Goal: Book appointment/travel/reservation

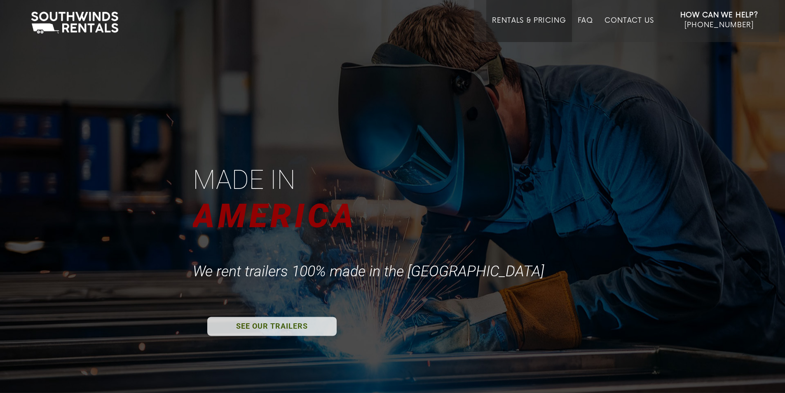
click at [542, 26] on link "Rentals & Pricing" at bounding box center [529, 29] width 74 height 26
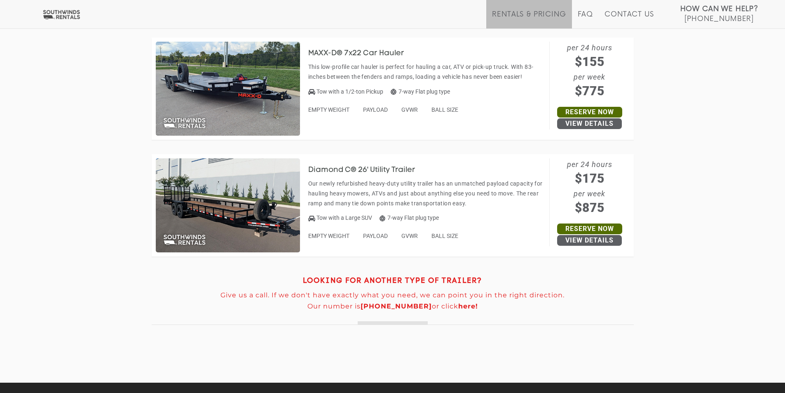
scroll to position [3856, 0]
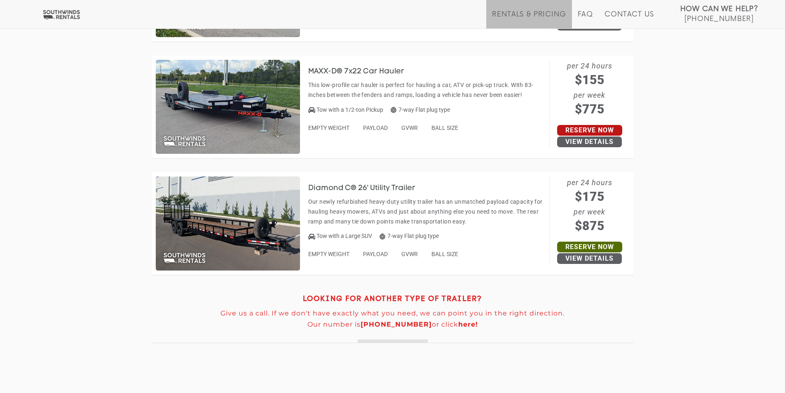
click at [615, 129] on link "Reserve Now" at bounding box center [589, 130] width 65 height 11
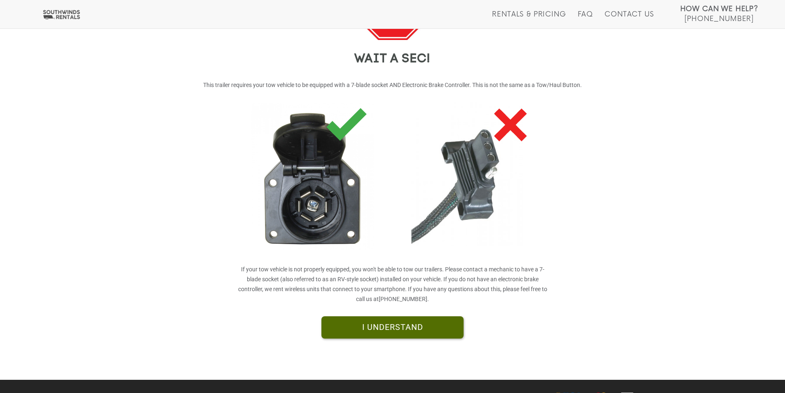
scroll to position [134, 0]
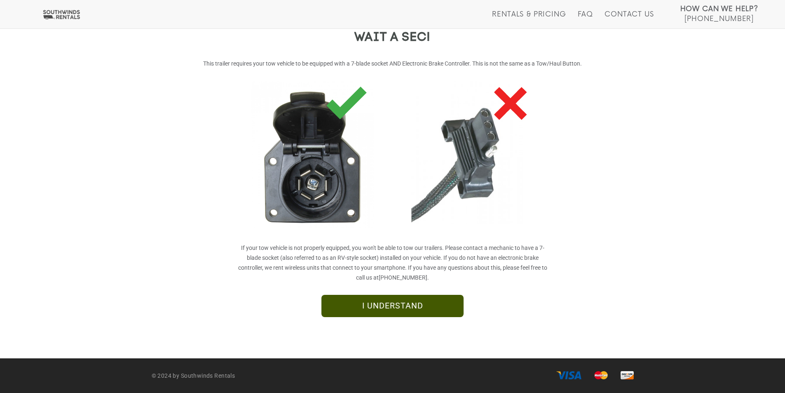
click at [412, 299] on link "I UNDERSTAND" at bounding box center [392, 306] width 142 height 22
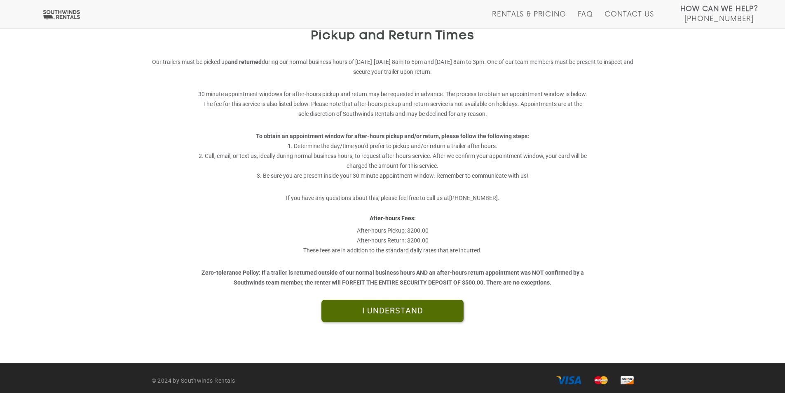
scroll to position [141, 0]
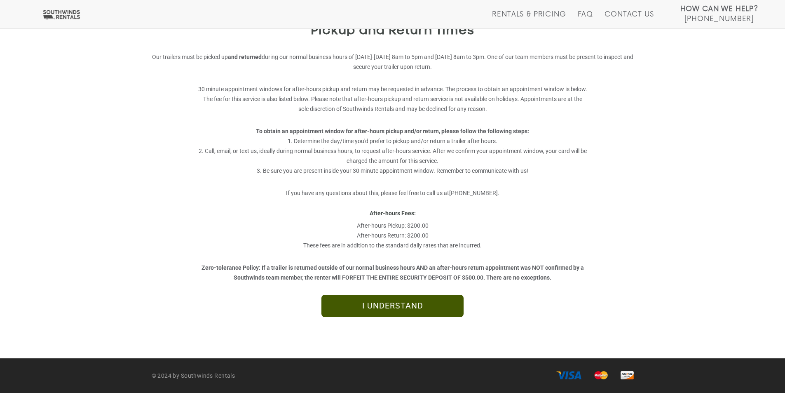
click at [419, 305] on link "I UNDERSTAND" at bounding box center [392, 306] width 142 height 22
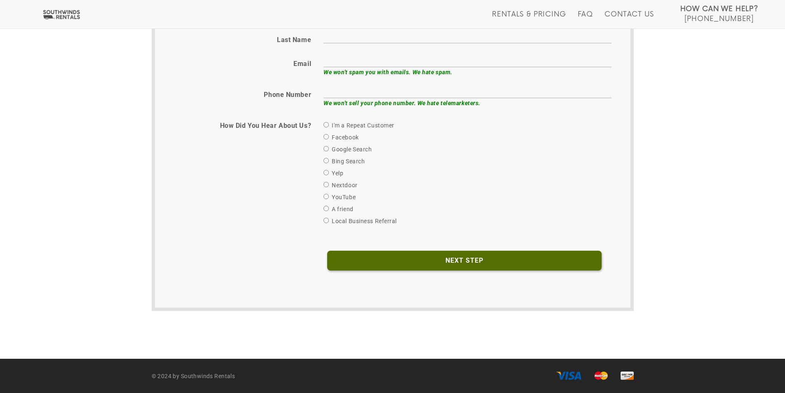
scroll to position [375, 0]
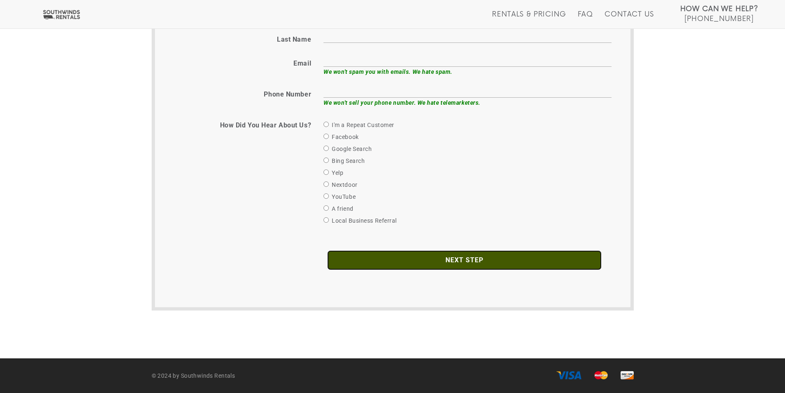
click at [470, 265] on input "Next Step" at bounding box center [464, 260] width 274 height 20
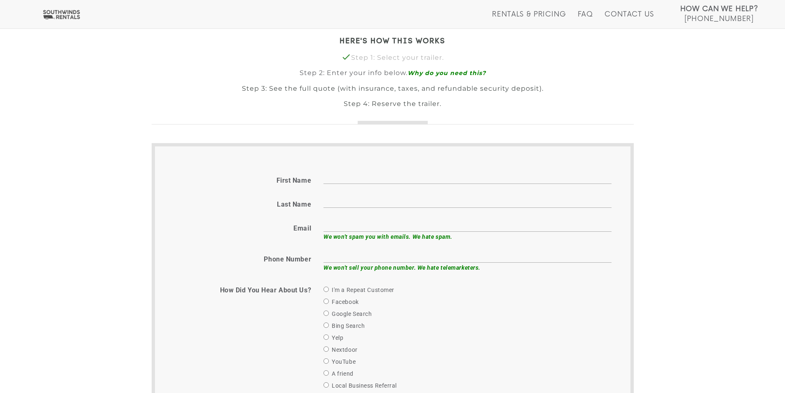
scroll to position [169, 0]
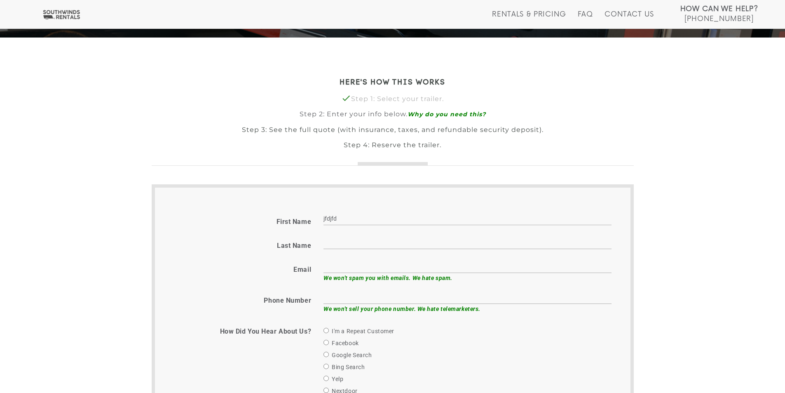
type input "jfdjfd"
click at [372, 244] on input "Last name" at bounding box center [467, 242] width 288 height 13
type input "afdd"
click at [355, 255] on fieldset "First name jfdjfd Last name afdd Email We won't spam you with emails. We hate s…" at bounding box center [392, 350] width 451 height 276
click at [351, 262] on input "email" at bounding box center [467, 266] width 288 height 13
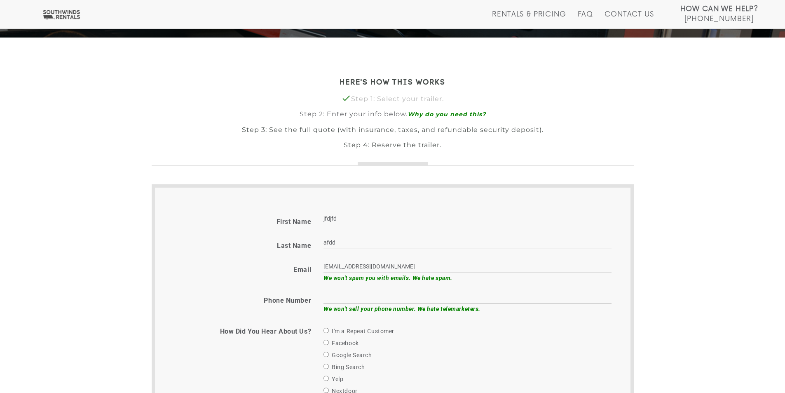
type input "fdfaddadf@ffwr.com"
click at [358, 295] on input "text" at bounding box center [467, 297] width 288 height 13
type input "5113335555"
drag, startPoint x: 577, startPoint y: 358, endPoint x: 557, endPoint y: 348, distance: 22.7
click at [579, 360] on div "I'm a Repeat Customer Facebook Google Search Bing Search Yelp Nextdoor YouTube …" at bounding box center [467, 378] width 288 height 105
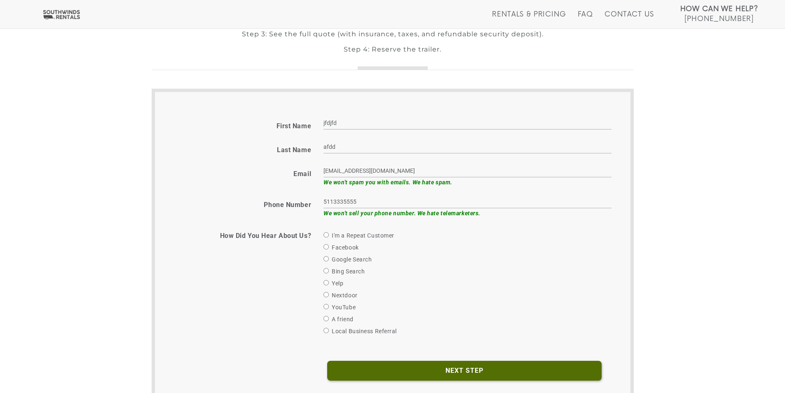
scroll to position [292, 0]
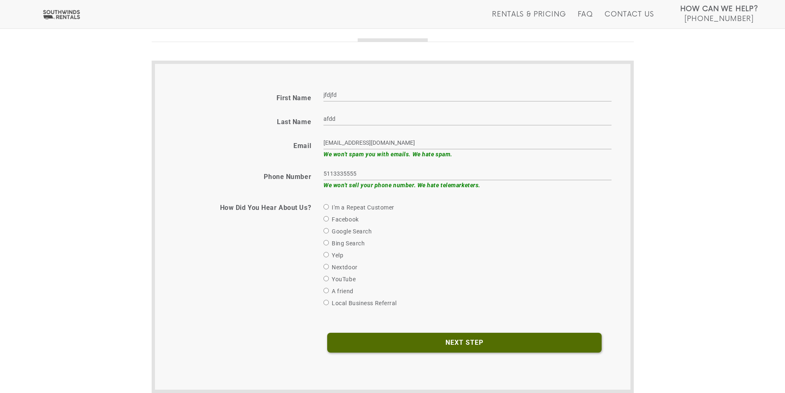
click at [426, 251] on div "Yelp" at bounding box center [467, 255] width 288 height 10
click at [324, 208] on input "I'm a Repeat Customer" at bounding box center [325, 206] width 5 height 5
radio input "true"
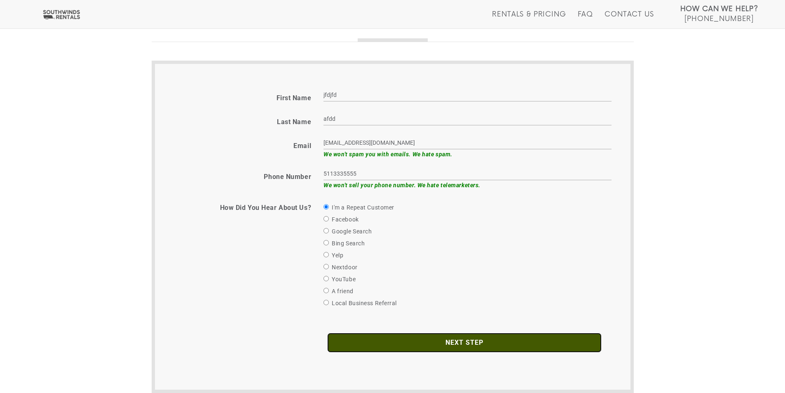
click at [433, 346] on input "Next Step" at bounding box center [464, 343] width 274 height 20
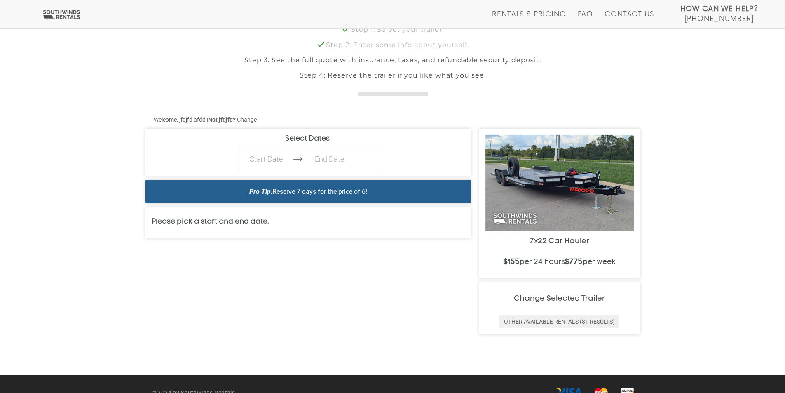
scroll to position [247, 0]
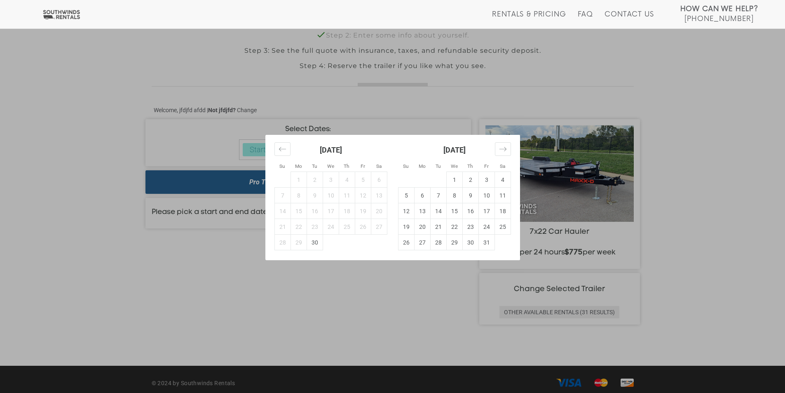
click at [309, 244] on td "30" at bounding box center [315, 242] width 16 height 16
type input "2025-09-30"
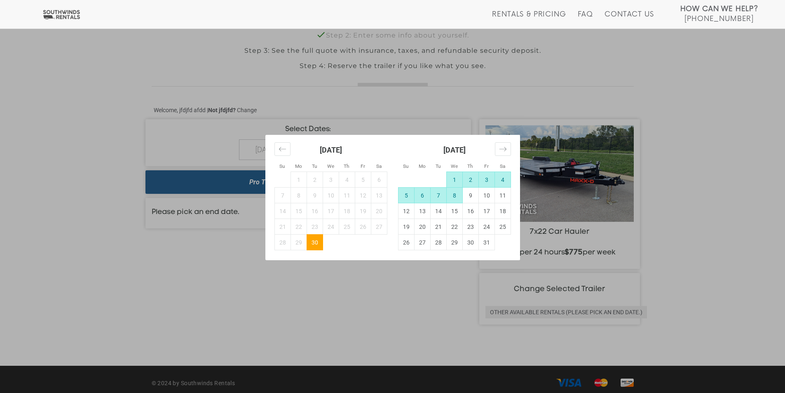
click at [449, 196] on td "8" at bounding box center [454, 195] width 16 height 16
type input "2025-10-08"
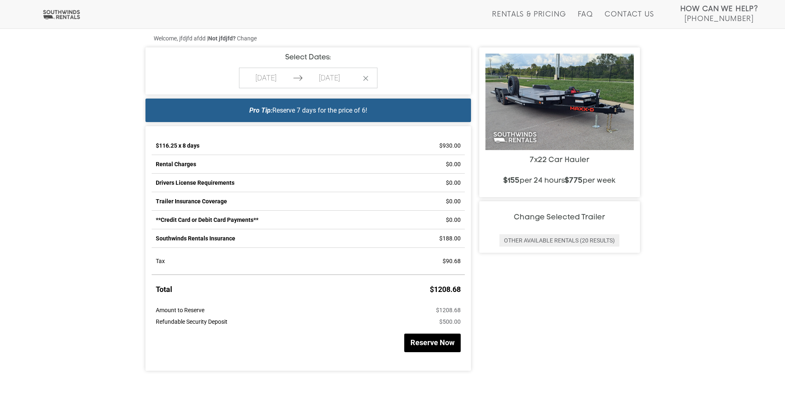
scroll to position [372, 0]
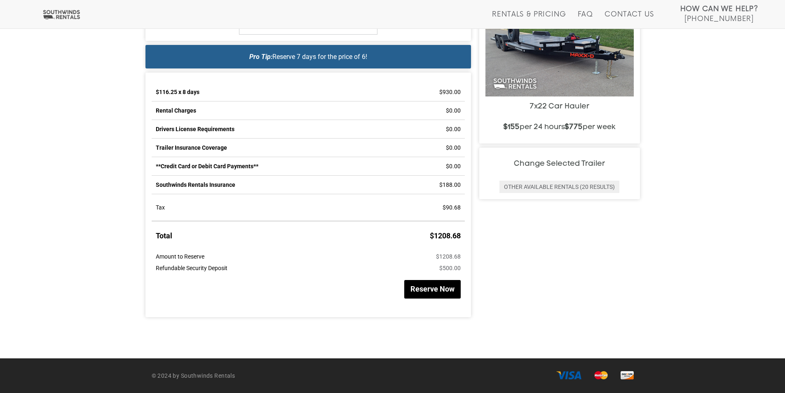
click at [430, 291] on button "Reserve Now" at bounding box center [432, 289] width 56 height 19
